Goal: Task Accomplishment & Management: Manage account settings

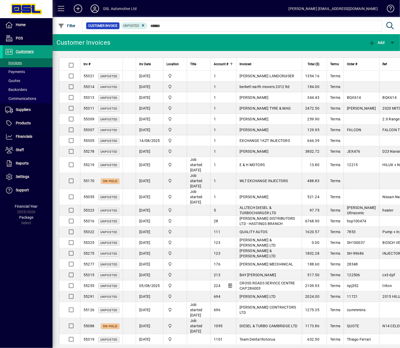
scroll to position [124, 0]
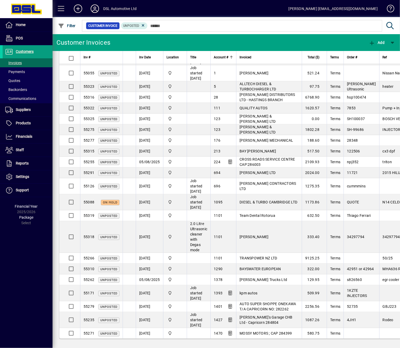
click at [232, 55] on div "Account #" at bounding box center [223, 57] width 19 height 6
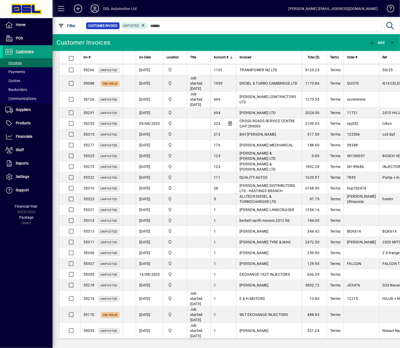
click at [231, 57] on div at bounding box center [231, 58] width 2 height 2
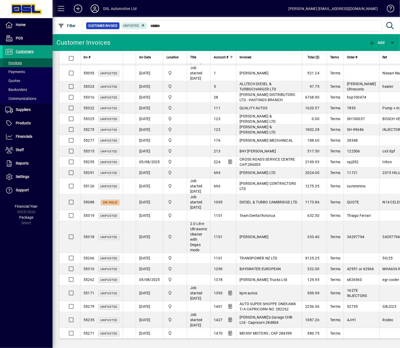
click at [14, 63] on span "Invoices" at bounding box center [13, 63] width 17 height 4
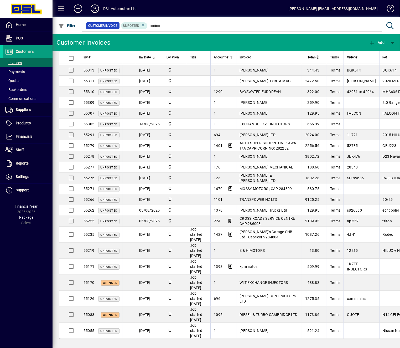
click at [231, 56] on div at bounding box center [231, 57] width 2 height 2
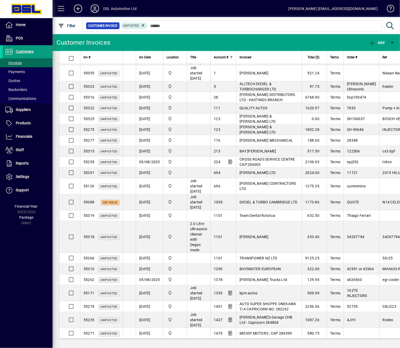
click at [231, 56] on div at bounding box center [231, 57] width 2 height 2
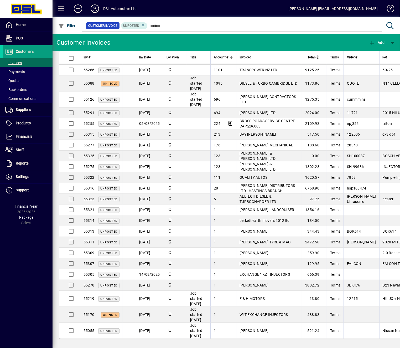
click at [231, 56] on div at bounding box center [231, 57] width 1 height 3
